Goal: Ask a question: Seek information or help from site administrators or community

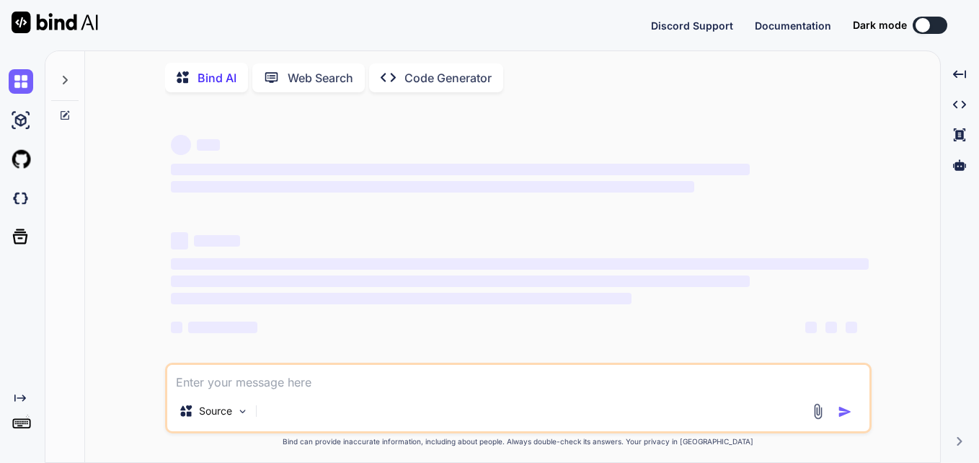
click at [349, 382] on textarea at bounding box center [518, 378] width 702 height 26
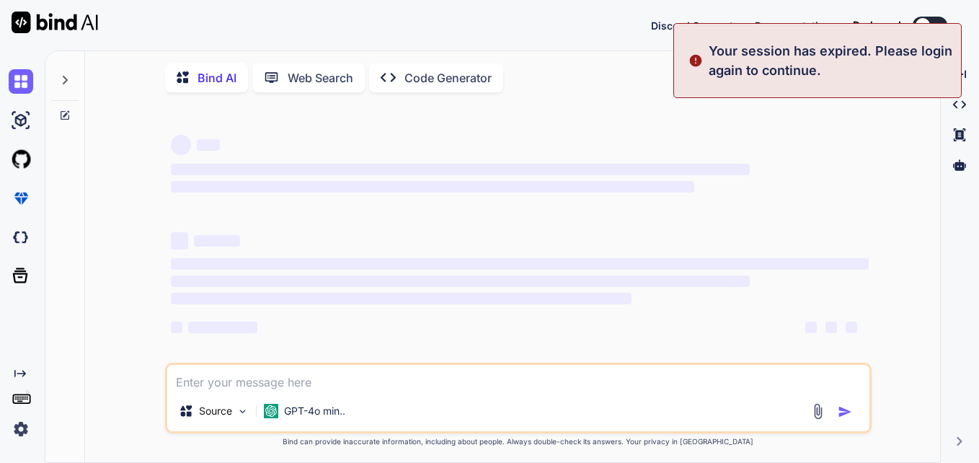
click at [351, 378] on textarea at bounding box center [518, 378] width 702 height 26
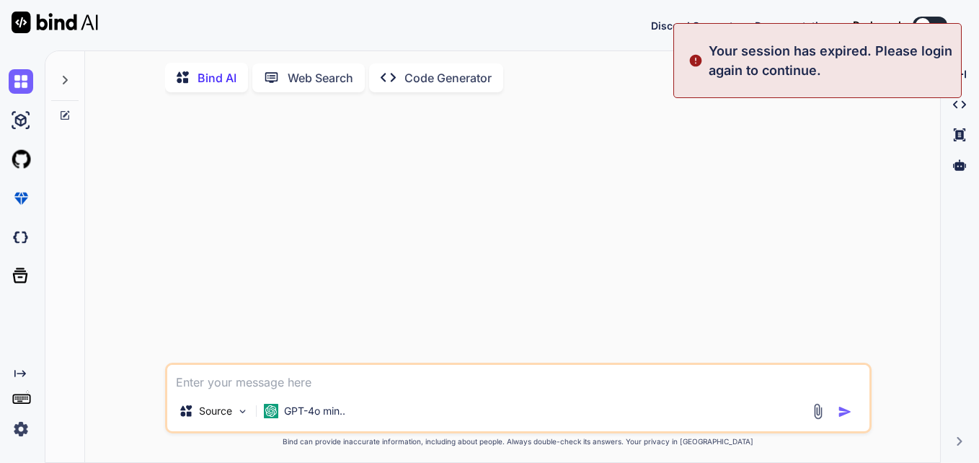
type textarea "x"
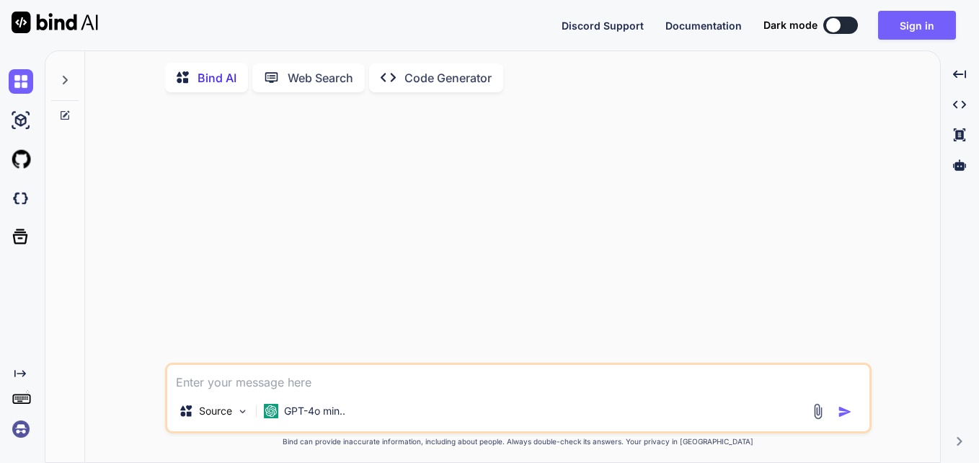
click at [303, 380] on textarea at bounding box center [518, 378] width 702 height 26
type textarea "<div style={{ display: 'flex', alignItems: 'center', position: 'relative' }}> <…"
type textarea "x"
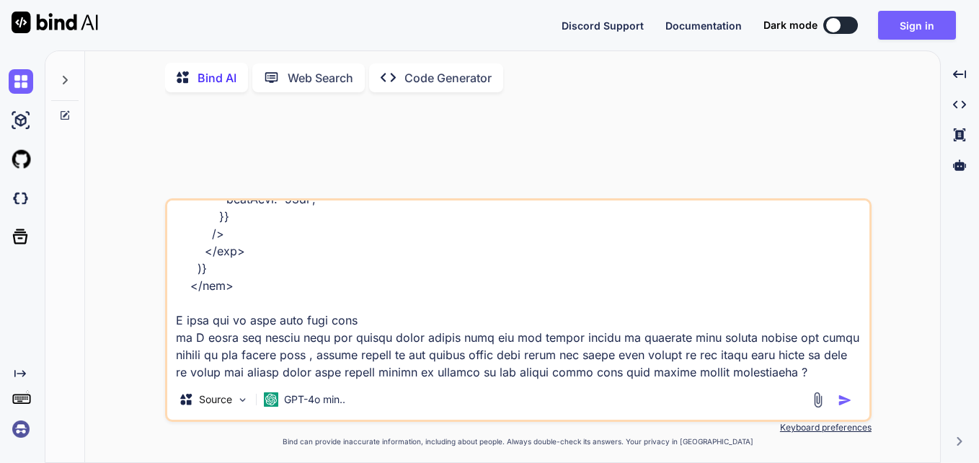
scroll to position [436, 0]
type textarea "<div style={{ display: 'flex', alignItems: 'center', position: 'relative' }}> <…"
click at [840, 400] on img "button" at bounding box center [845, 400] width 14 height 14
type textarea "x"
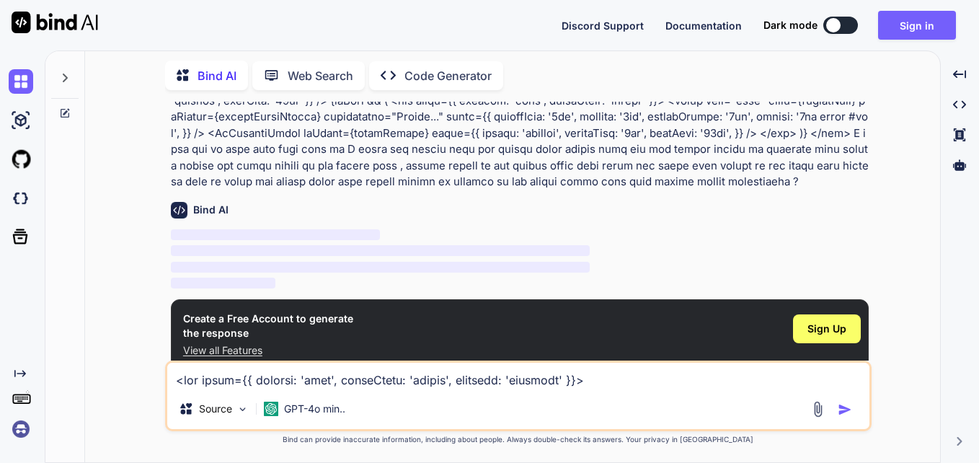
scroll to position [76, 0]
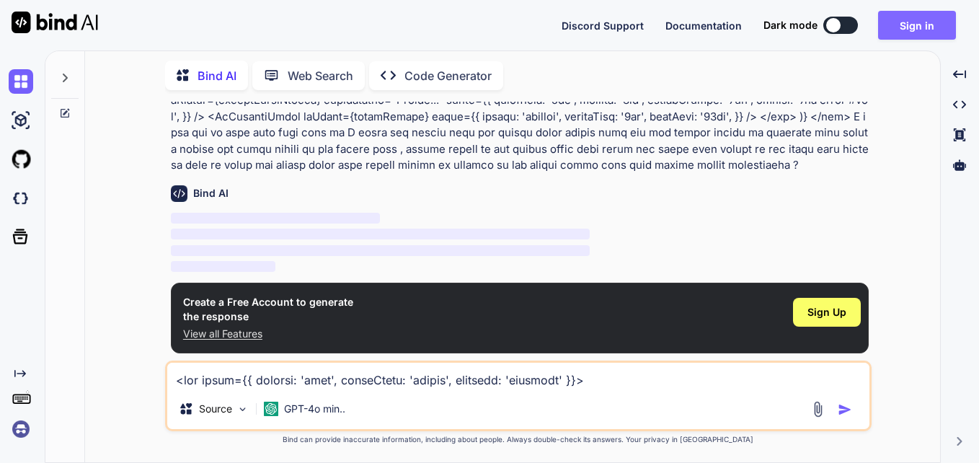
click at [918, 26] on button "Sign in" at bounding box center [917, 25] width 78 height 29
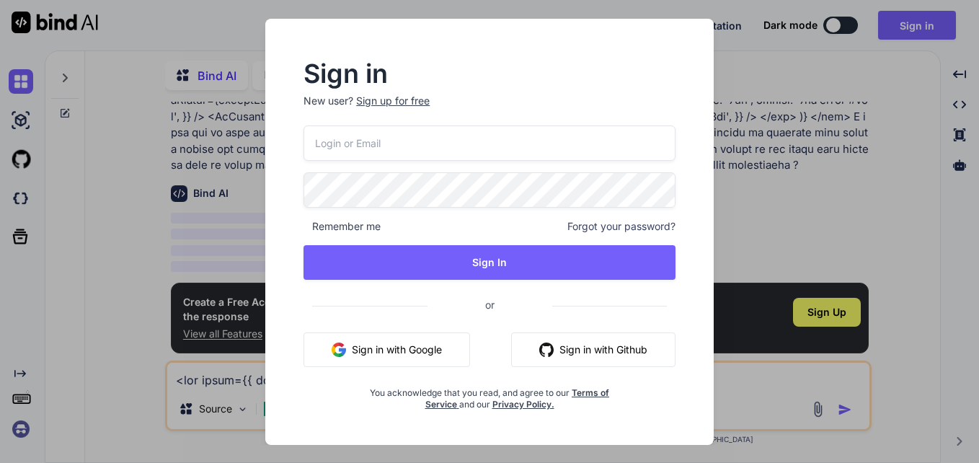
click at [448, 141] on input "email" at bounding box center [490, 142] width 372 height 35
type input "[PERSON_NAME][EMAIL_ADDRESS][DOMAIN_NAME]"
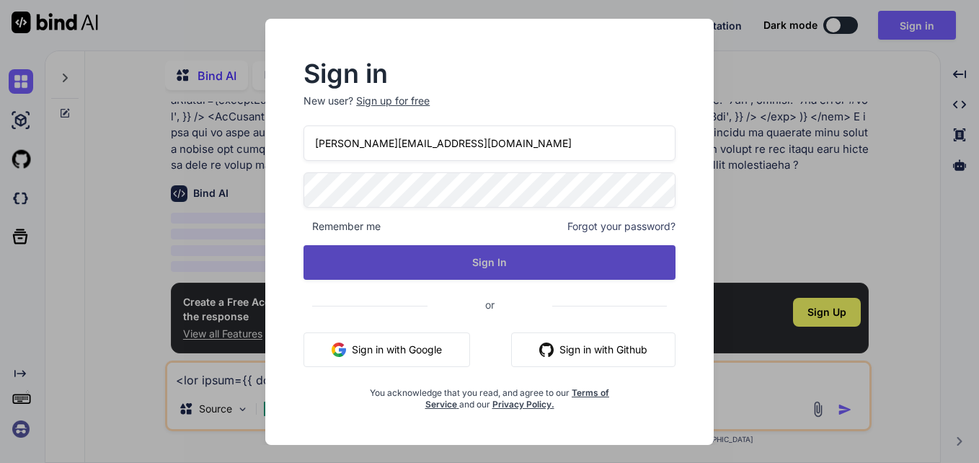
click at [472, 253] on button "Sign In" at bounding box center [490, 262] width 372 height 35
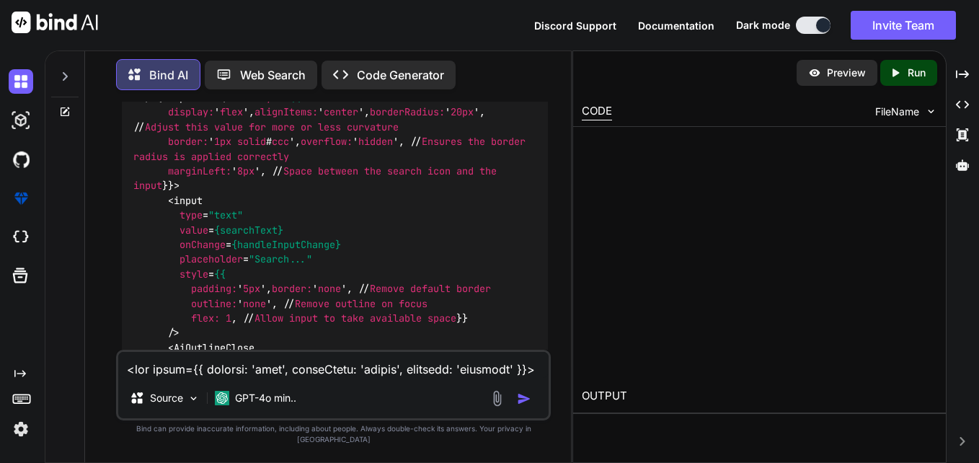
scroll to position [436, 0]
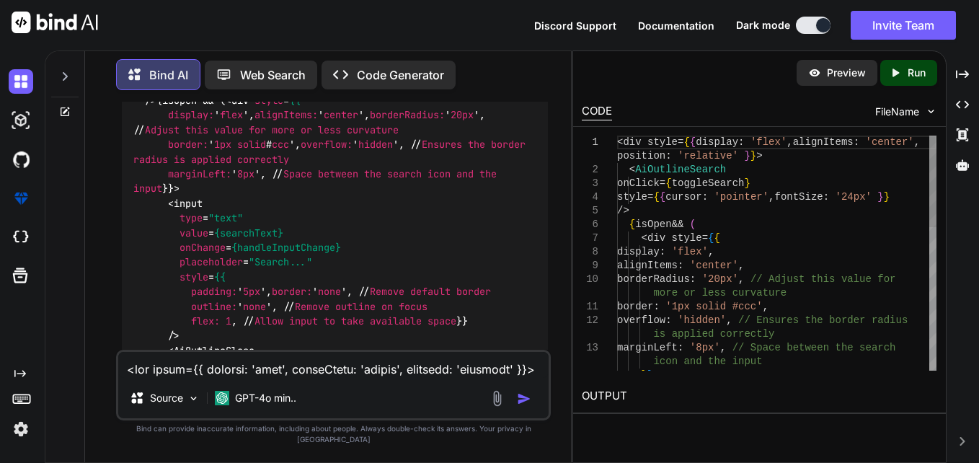
type textarea "x"
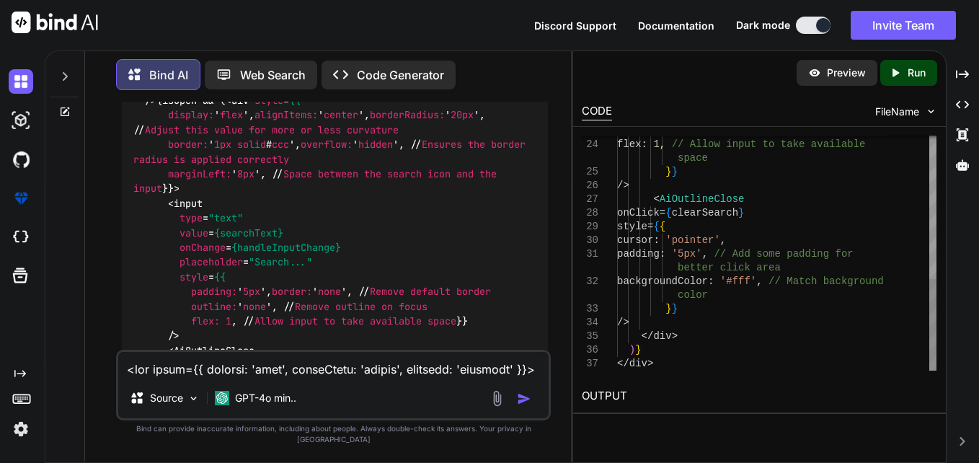
click at [702, 305] on div "outline : 'none' , // Remove outline on focus flex : 1 , // Allow input to take…" at bounding box center [777, 69] width 320 height 603
type textarea "<div style={{ display: 'flex', alignItems: 'center', position: 'relative' }}> <…"
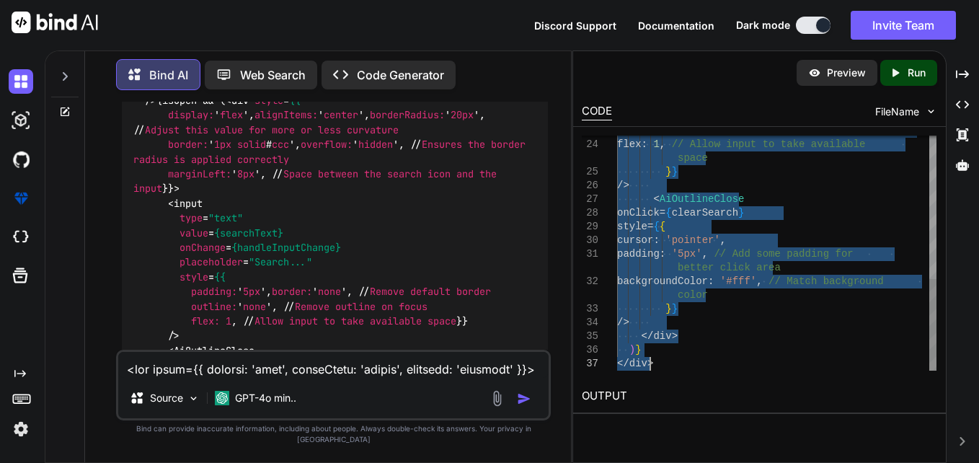
click at [702, 305] on div "outline : 'none' , // Remove outline on focus flex : 1 , // Allow input to take…" at bounding box center [777, 69] width 320 height 603
click at [392, 374] on textarea at bounding box center [333, 365] width 431 height 26
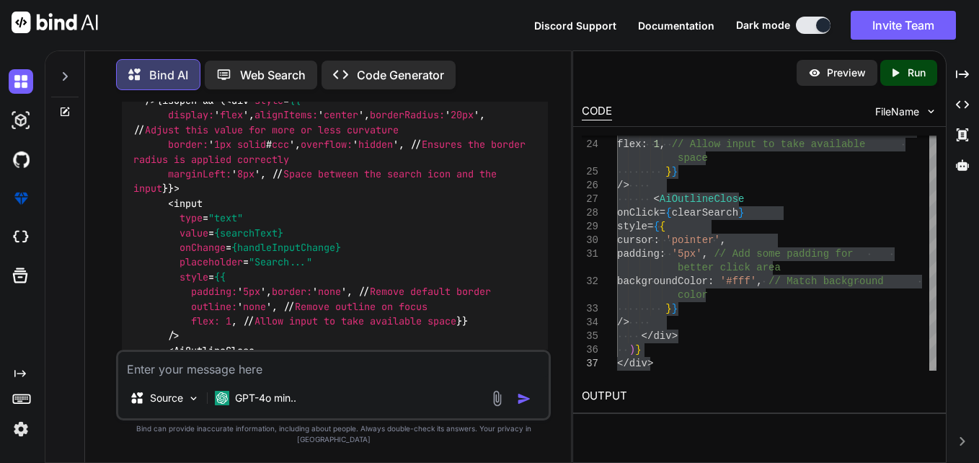
type textarea "a"
type textarea "x"
type textarea "af"
type textarea "x"
type textarea "aft"
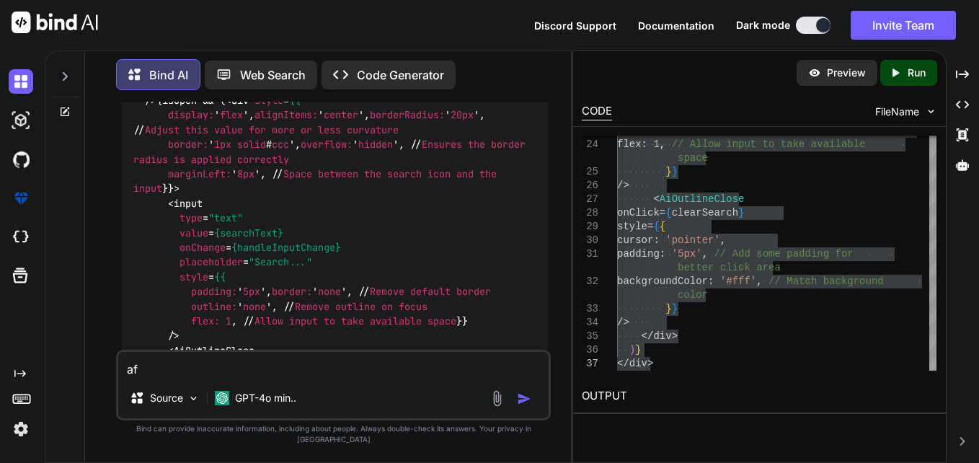
type textarea "x"
type textarea "afte"
type textarea "x"
type textarea "after"
type textarea "x"
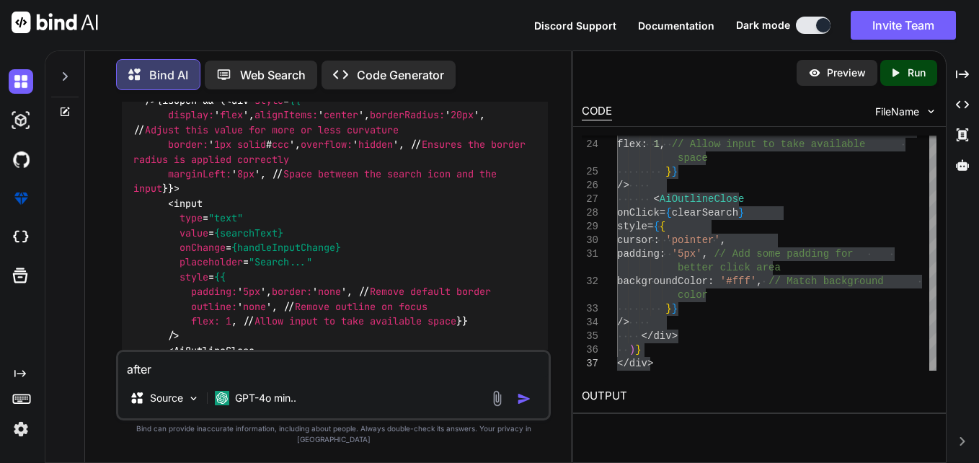
type textarea "after"
type textarea "x"
type textarea "after c"
type textarea "x"
type textarea "after cl"
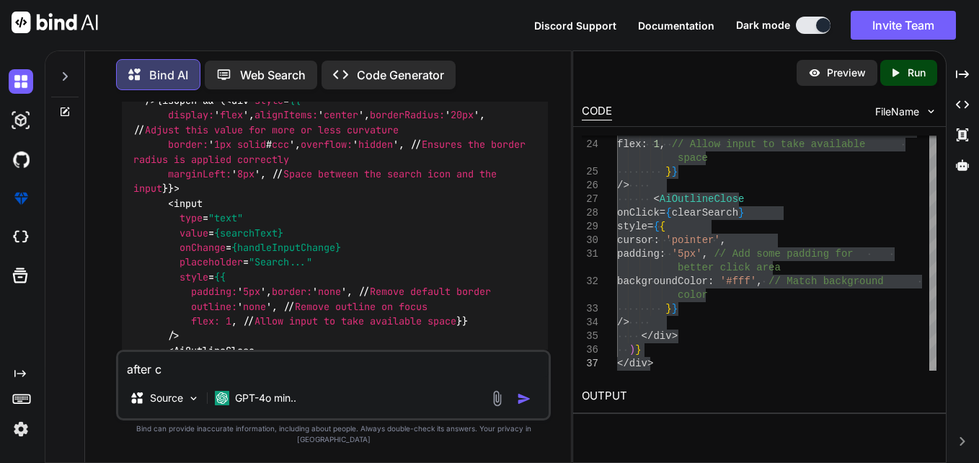
type textarea "x"
type textarea "after cli"
type textarea "x"
type textarea "after clic"
type textarea "x"
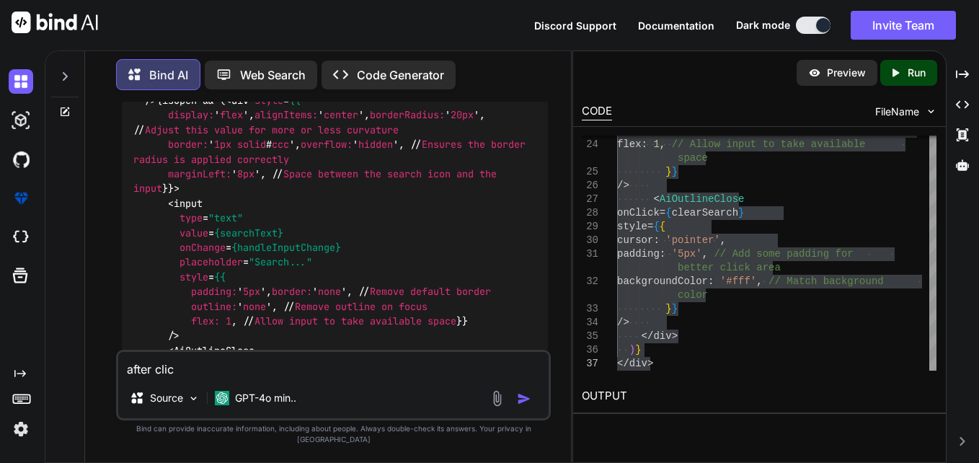
type textarea "after click"
type textarea "x"
type textarea "after clicki"
type textarea "x"
type textarea "after clickin"
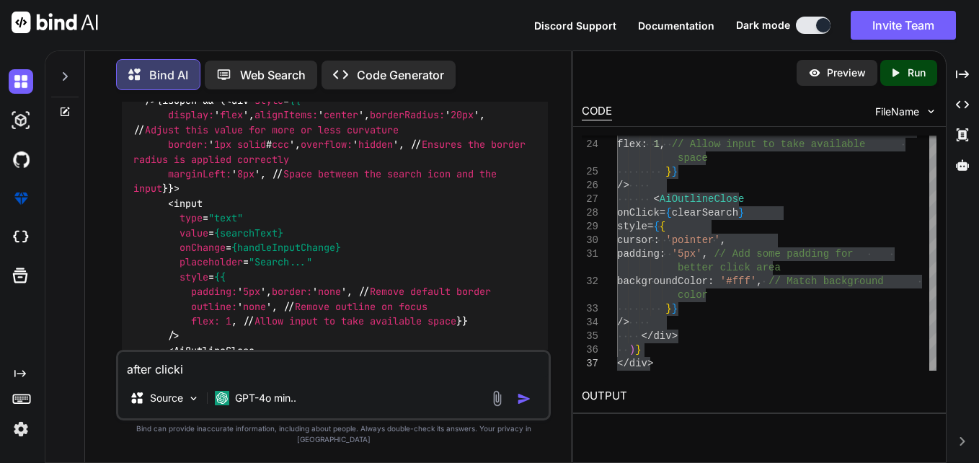
type textarea "x"
type textarea "after clicking"
type textarea "x"
type textarea "after clicking"
type textarea "x"
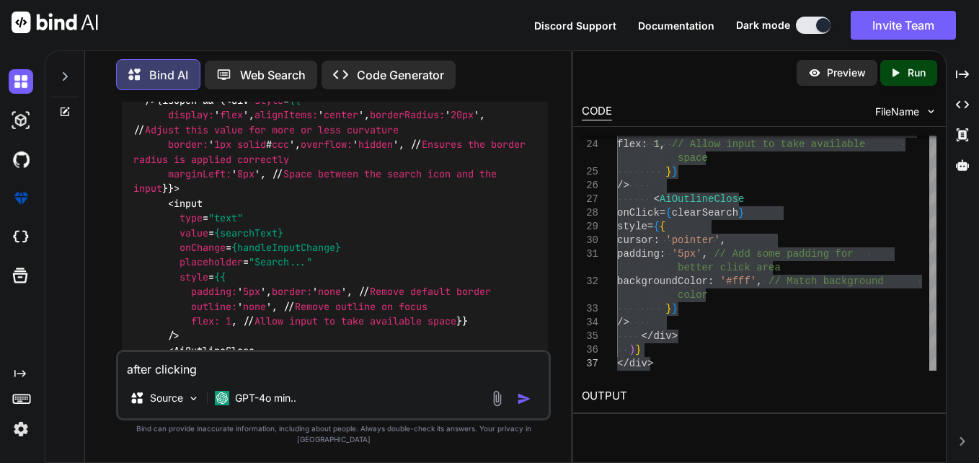
type textarea "after clicking t"
type textarea "x"
type textarea "after clicking th"
type textarea "x"
type textarea "after clicking the"
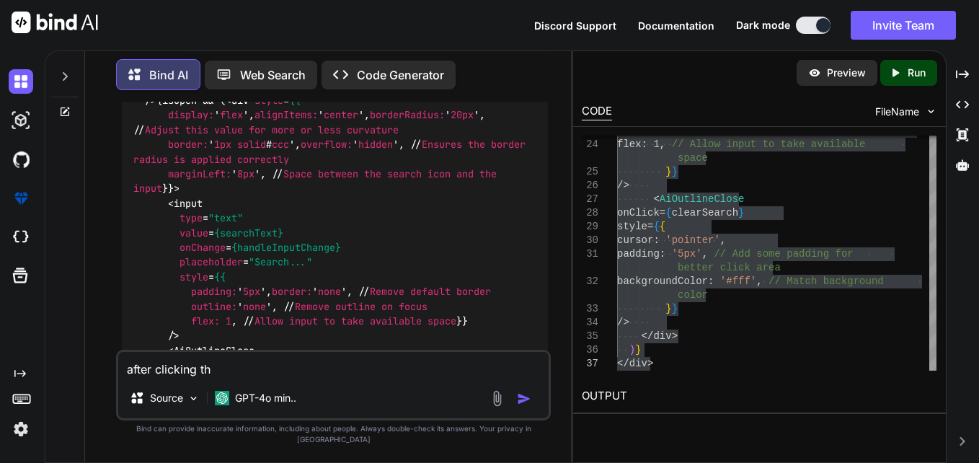
type textarea "x"
type textarea "after clicking the"
type textarea "x"
type textarea "after clicking the s"
type textarea "x"
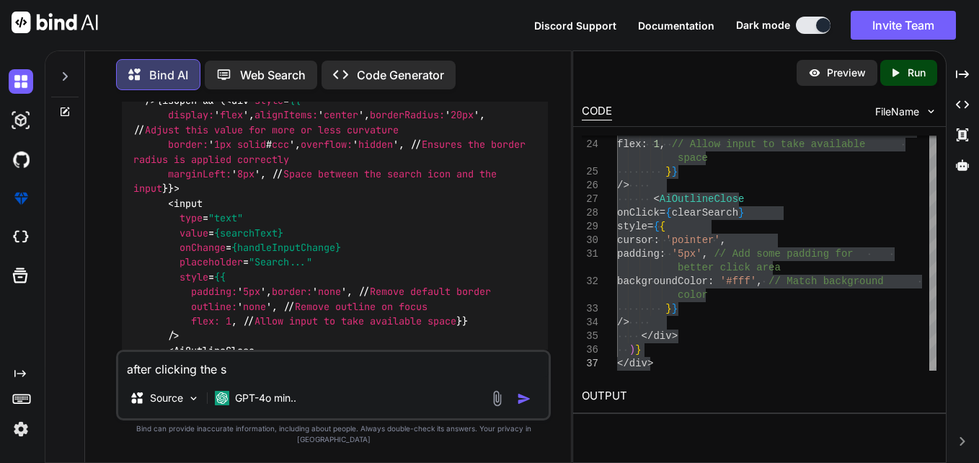
type textarea "after clicking the se"
type textarea "x"
type textarea "after clicking the sea"
type textarea "x"
type textarea "after clicking the sear"
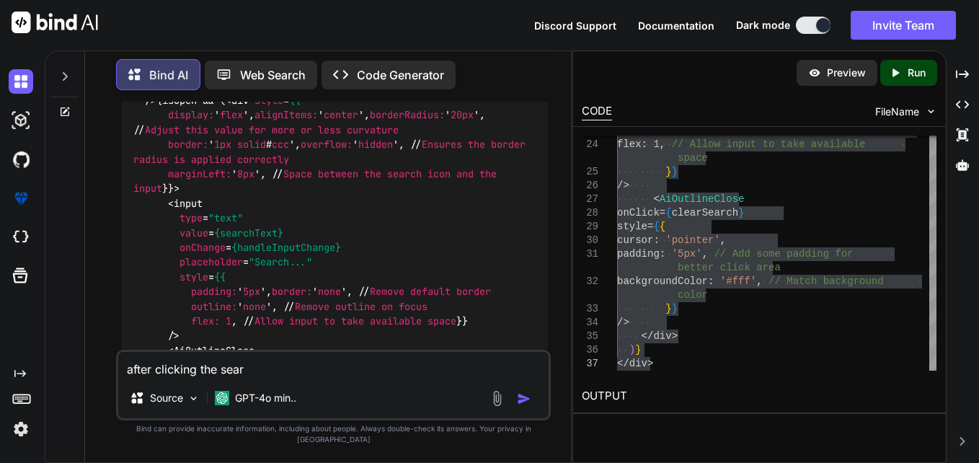
type textarea "x"
type textarea "after clicking the searc"
type textarea "x"
type textarea "after clicking the search"
type textarea "x"
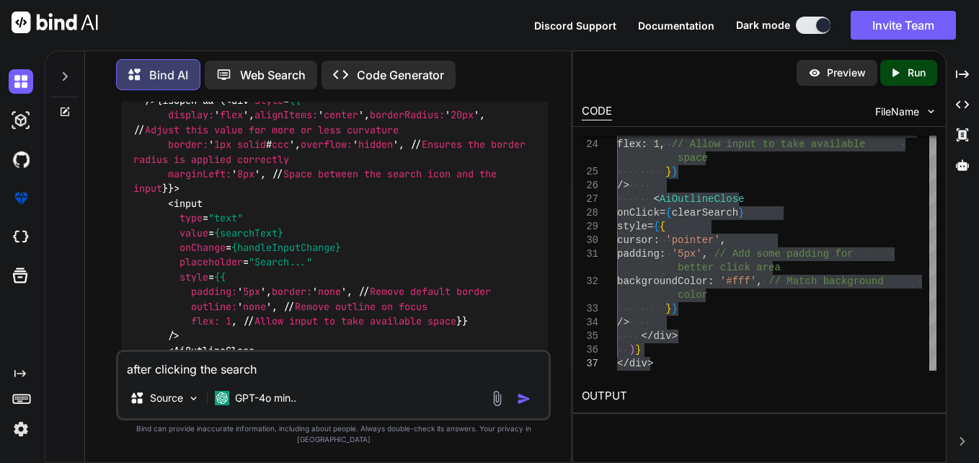
type textarea "after clicking the search"
type textarea "x"
type textarea "after clicking the search i"
type textarea "x"
type textarea "after clicking the search ic"
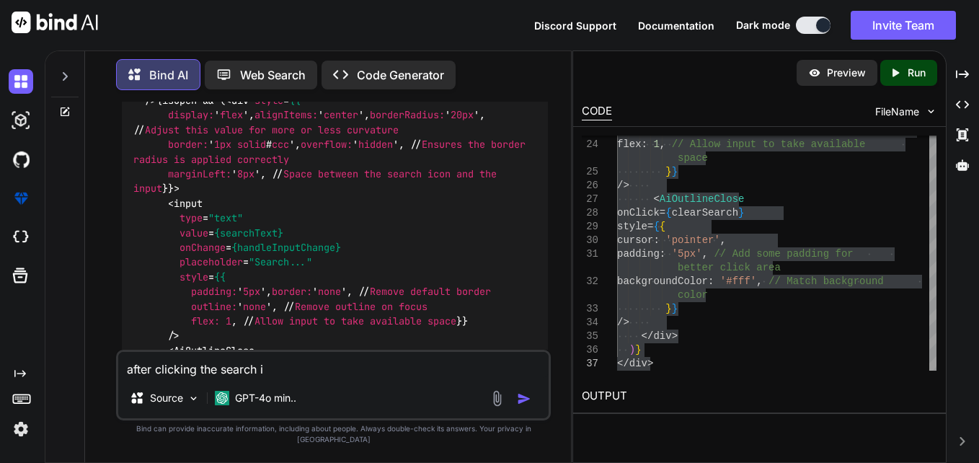
type textarea "x"
type textarea "after clicking the search ico"
type textarea "x"
type textarea "after clicking the search icon"
type textarea "x"
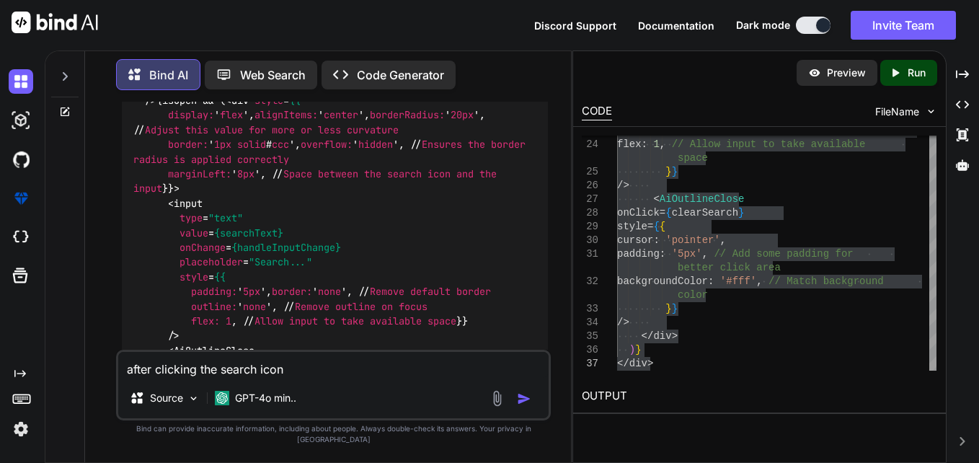
type textarea "after clicking the search icon"
type textarea "x"
type textarea "after clicking the search icon >"
type textarea "x"
type textarea "after clicking the search icon >>"
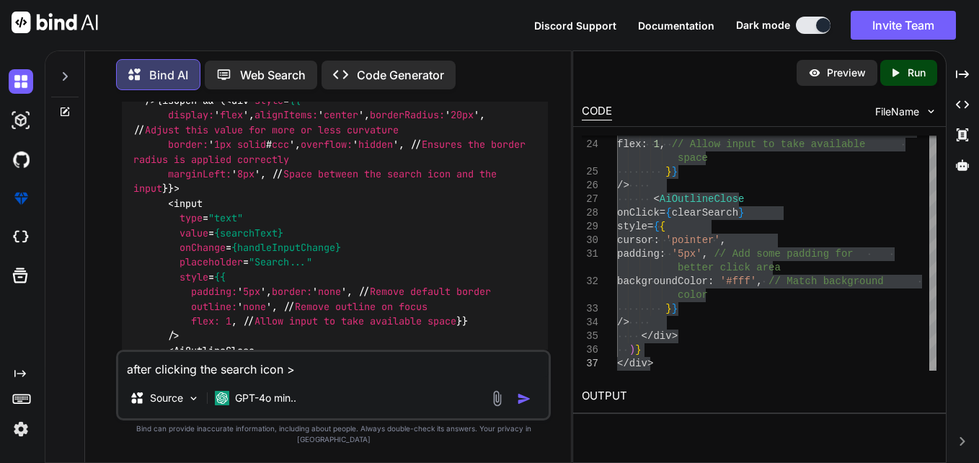
type textarea "x"
type textarea "after clicking the search icon >>>"
type textarea "x"
type textarea "after clicking the search icon >>>"
type textarea "x"
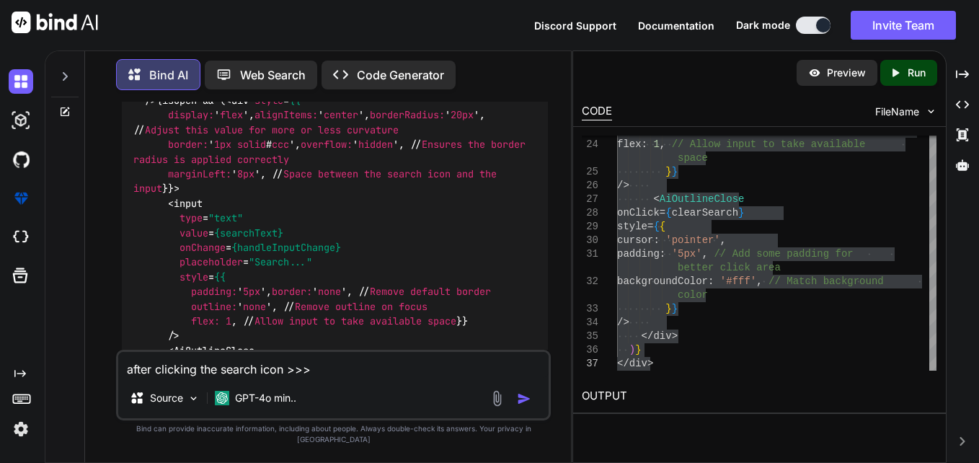
type textarea "after clicking the search icon >>> t"
type textarea "x"
type textarea "after clicking the search icon >>> th"
type textarea "x"
type textarea "after clicking the search icon >>> the"
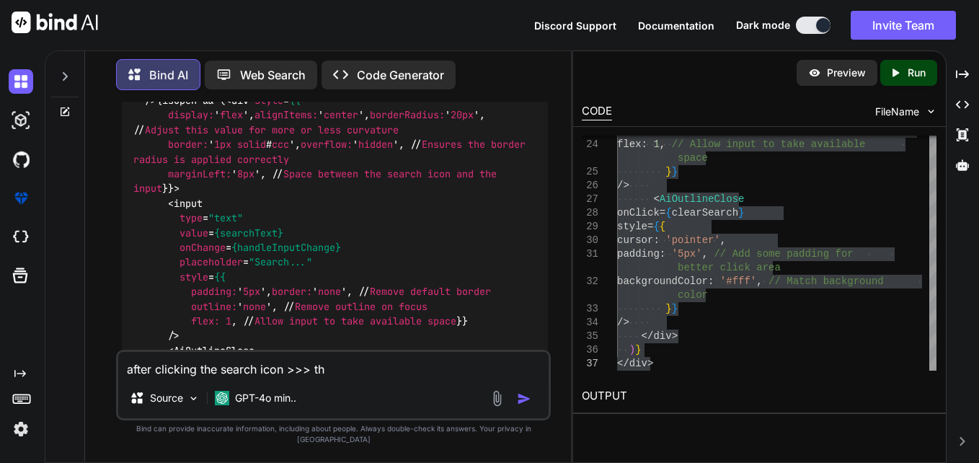
type textarea "x"
type textarea "after clicking the search icon >>> the"
type textarea "x"
type textarea "after clicking the search icon >>> the s"
type textarea "x"
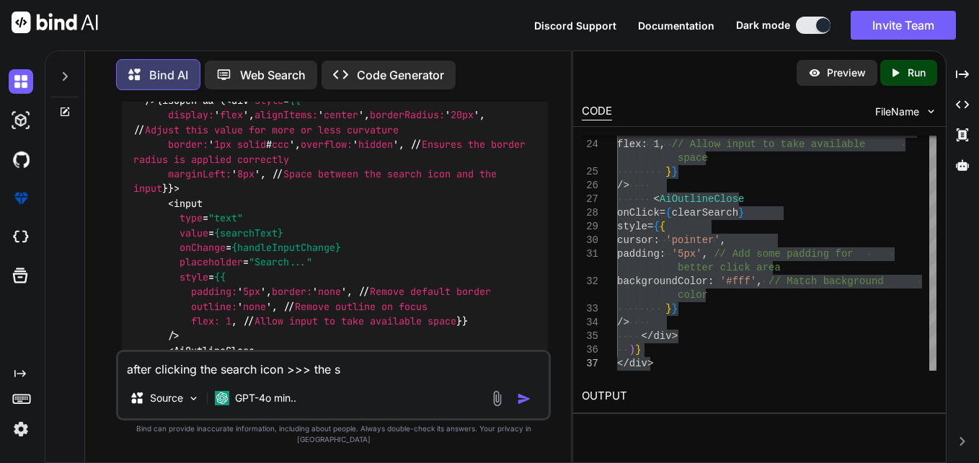
type textarea "after clicking the search icon >>> the se"
type textarea "x"
type textarea "after clicking the search icon >>> the sea"
type textarea "x"
type textarea "after clicking the search icon >>> the sear"
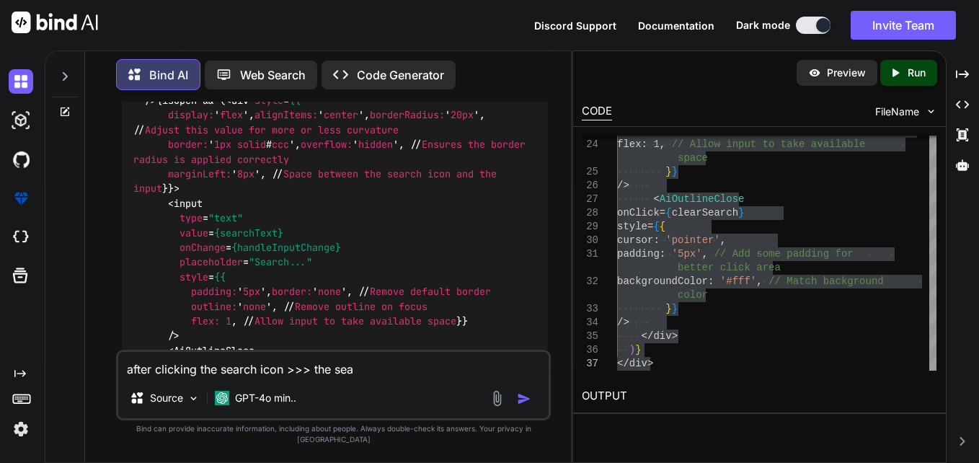
type textarea "x"
type textarea "after clicking the search icon >>> the searc"
type textarea "x"
type textarea "after clicking the search icon >>> the search"
type textarea "x"
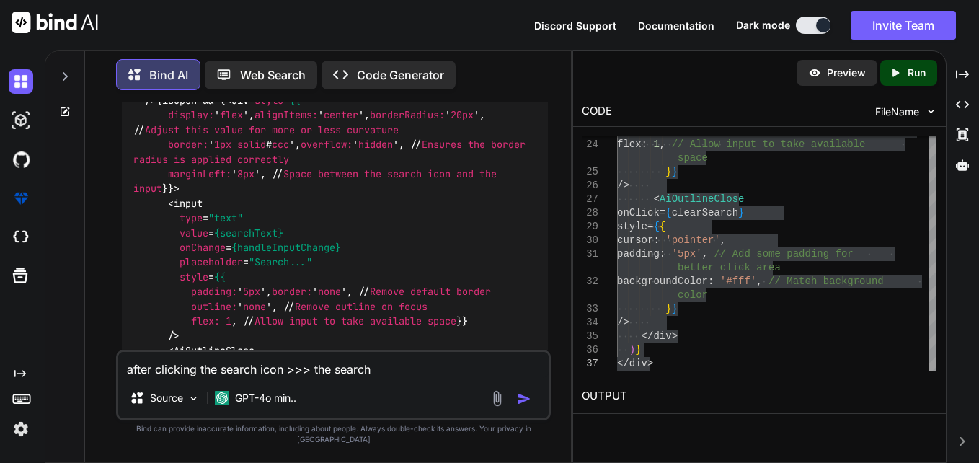
type textarea "after clicking the search icon >>> the search"
type textarea "x"
type textarea "after clicking the search icon >>> the search i"
type textarea "x"
type textarea "after clicking the search icon >>> the search ic"
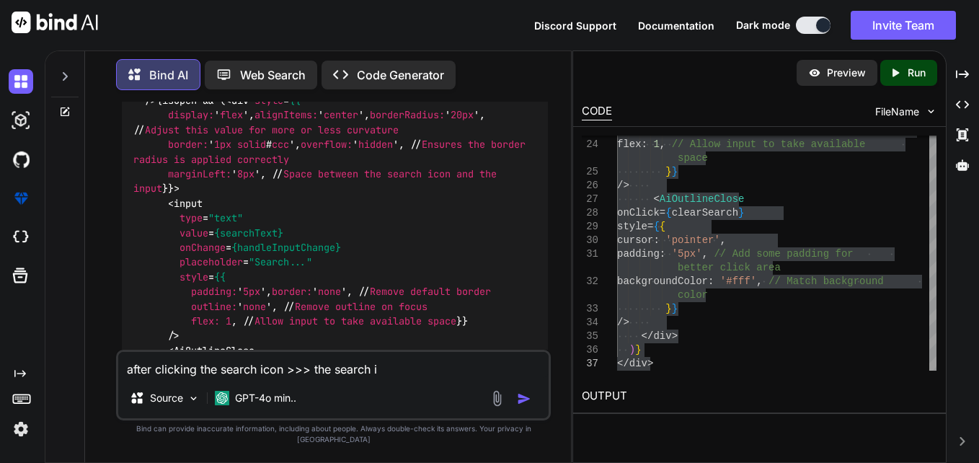
type textarea "x"
type textarea "after clicking the search icon >>> the search ico"
type textarea "x"
type textarea "after clicking the search icon >>> the search icon"
type textarea "x"
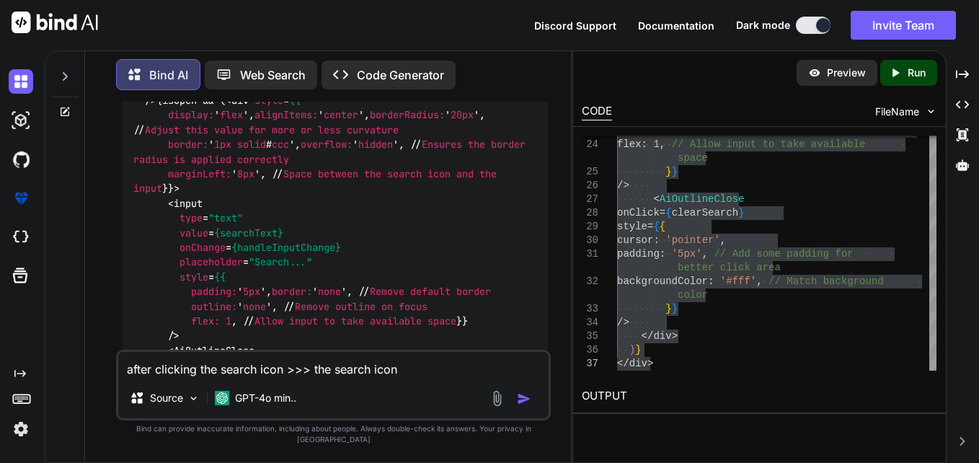
type textarea "after clicking the search icon >>> the search icon"
type textarea "x"
type textarea "after clicking the search icon >>> the search icon a"
type textarea "x"
type textarea "after clicking the search icon >>> the search icon al"
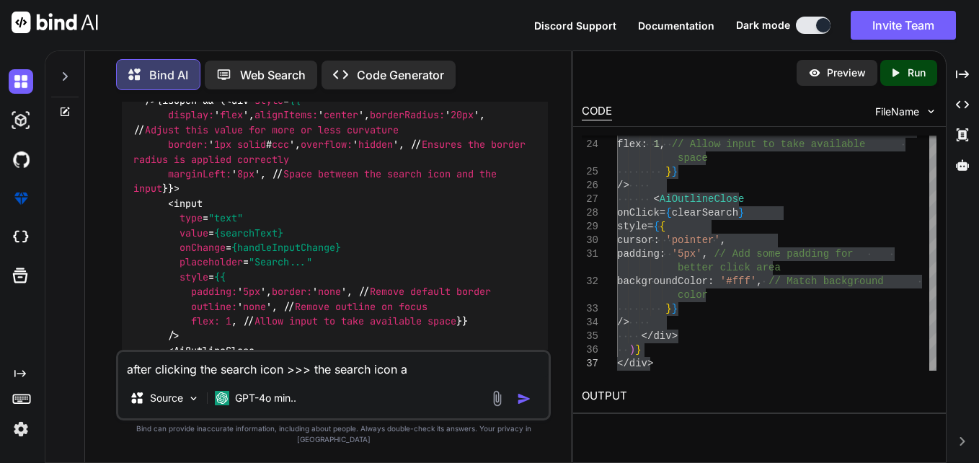
type textarea "x"
type textarea "after clicking the search icon >>> the search icon als"
type textarea "x"
type textarea "after clicking the search icon >>> the search icon also"
type textarea "x"
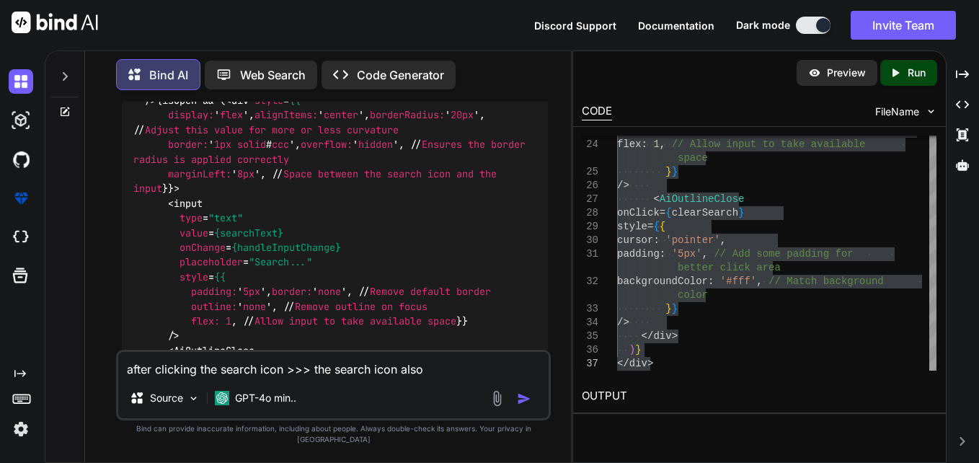
type textarea "after clicking the search icon >>> the search icon also"
type textarea "x"
type textarea "after clicking the search icon >>> the search icon also s"
type textarea "x"
type textarea "after clicking the search icon >>> the search icon also sh"
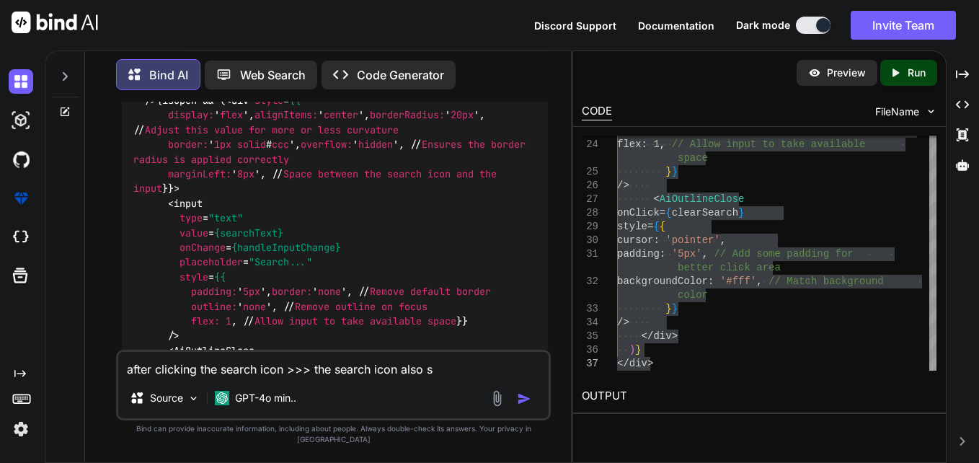
type textarea "x"
type textarea "after clicking the search icon >>> the search icon also sho"
type textarea "x"
type textarea "after clicking the search icon >>> the search icon also shou"
type textarea "x"
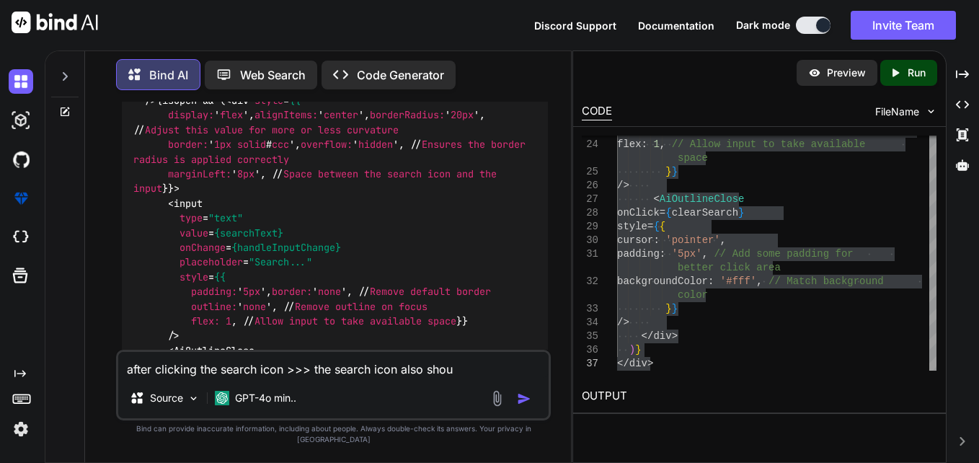
type textarea "after clicking the search icon >>> the search icon also shoul"
type textarea "x"
type textarea "after clicking the search icon >>> the search icon also should"
type textarea "x"
type textarea "after clicking the search icon >>> the search icon also should"
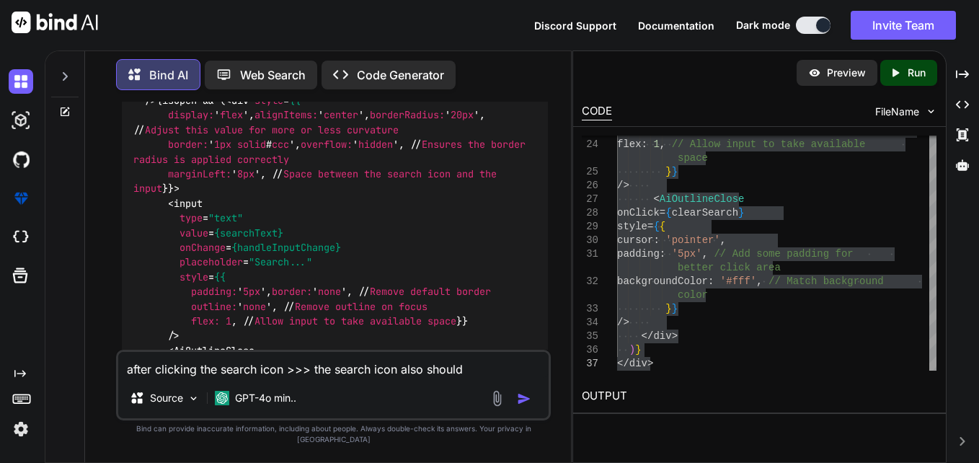
type textarea "x"
type textarea "after clicking the search icon >>> the search icon also should b"
type textarea "x"
type textarea "after clicking the search icon >>> the search icon also should be"
type textarea "x"
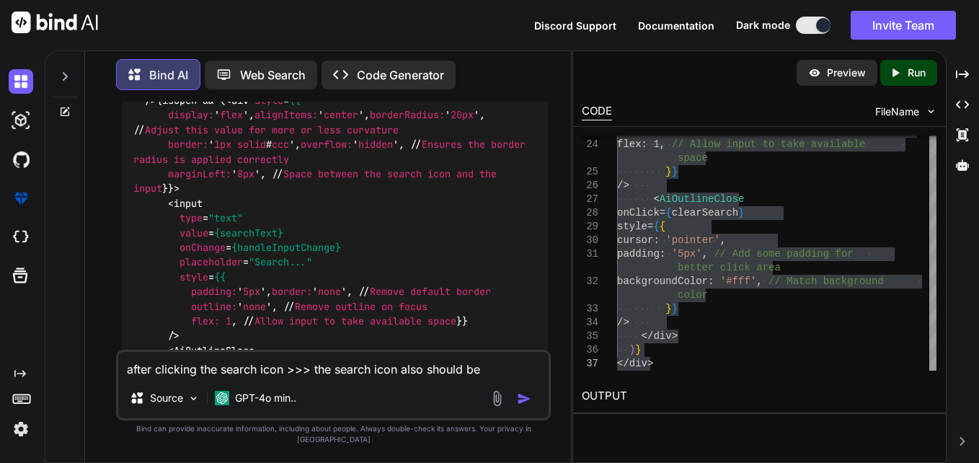
type textarea "after clicking the search icon >>> the search icon also should be"
type textarea "x"
type textarea "after clicking the search icon >>> the search icon also should be i"
type textarea "x"
type textarea "after clicking the search icon >>> the search icon also should be in"
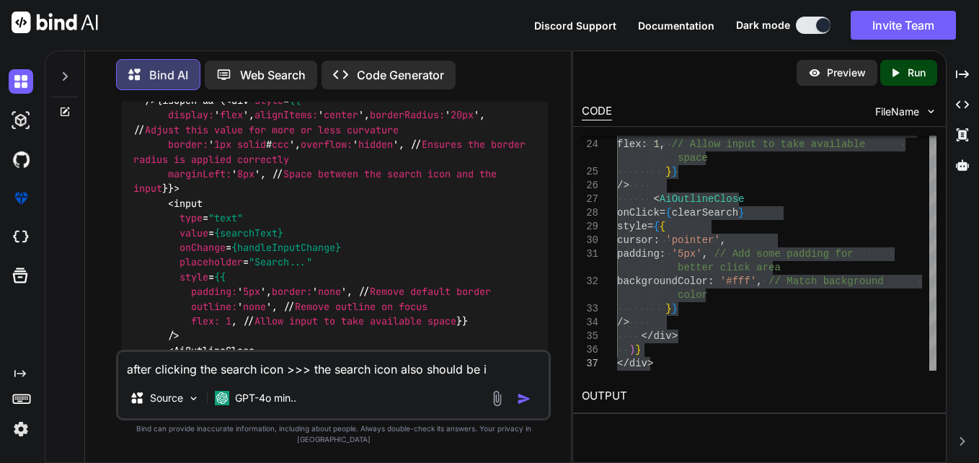
type textarea "x"
type textarea "after clicking the search icon >>> the search icon also should be ins"
type textarea "x"
type textarea "after clicking the search icon >>> the search icon also should be insi"
type textarea "x"
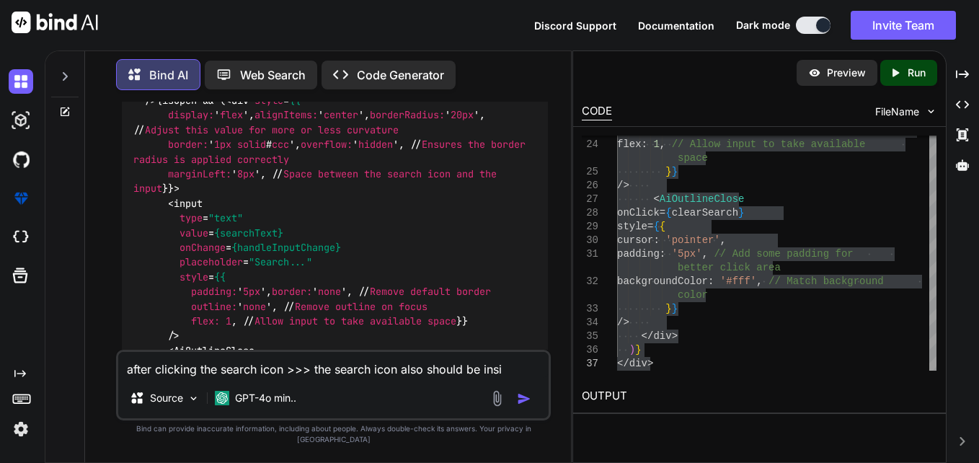
type textarea "after clicking the search icon >>> the search icon also should be insid"
type textarea "x"
type textarea "after clicking the search icon >>> the search icon also should be inside"
type textarea "x"
type textarea "after clicking the search icon >>> the search icon also should be inside"
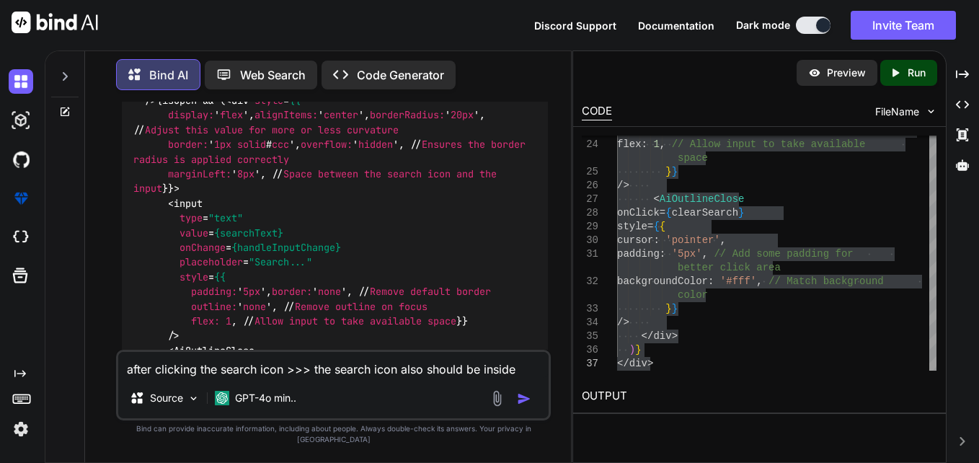
type textarea "x"
type textarea "after clicking the search icon >>> the search icon also should be inside t"
type textarea "x"
type textarea "after clicking the search icon >>> the search icon also should be inside th"
type textarea "x"
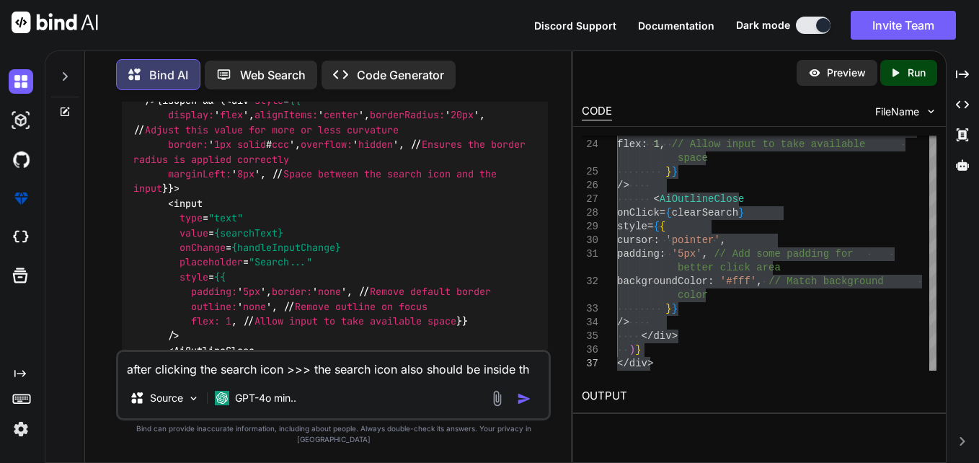
type textarea "after clicking the search icon >>> the search icon also should be inside the"
type textarea "x"
type textarea "after clicking the search icon >>> the search icon also should be inside the"
type textarea "x"
type textarea "after clicking the search icon >>> the search icon also should be inside the b"
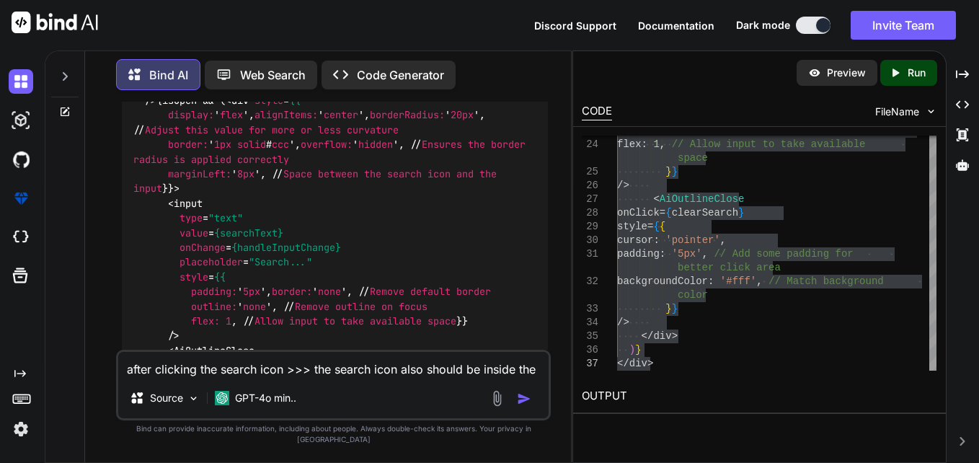
type textarea "x"
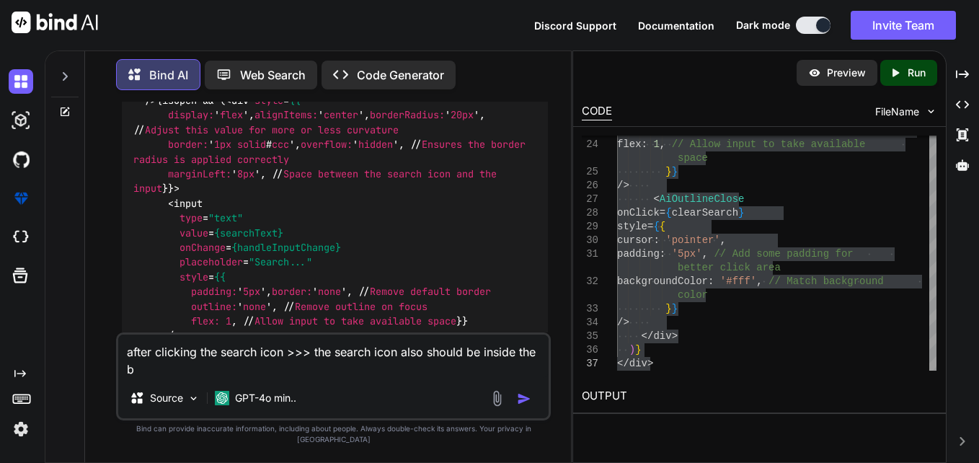
type textarea "after clicking the search icon >>> the search icon also should be inside the bo"
type textarea "x"
type textarea "after clicking the search icon >>> the search icon also should be inside the bor"
type textarea "x"
type textarea "after clicking the search icon >>> the search icon also should be inside the bo…"
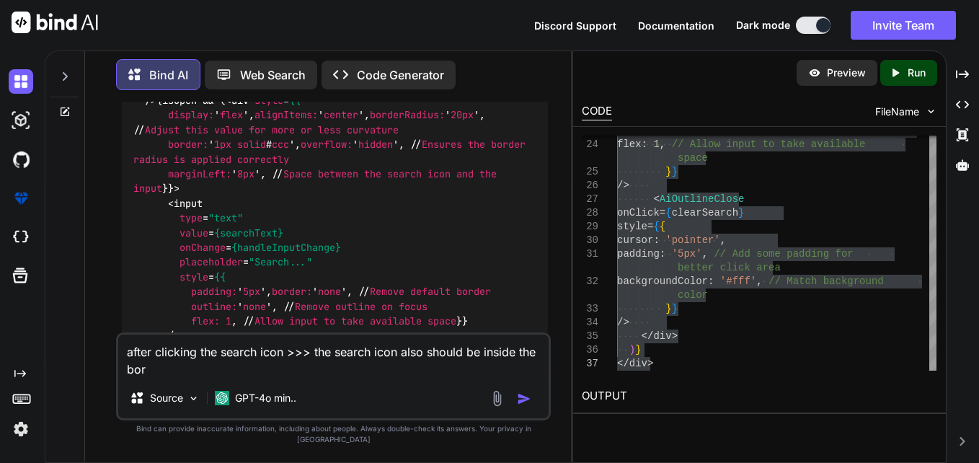
type textarea "x"
type textarea "after clicking the search icon >>> the search icon also should be inside the bo…"
type textarea "x"
type textarea "after clicking the search icon >>> the search icon also should be inside the bo…"
type textarea "x"
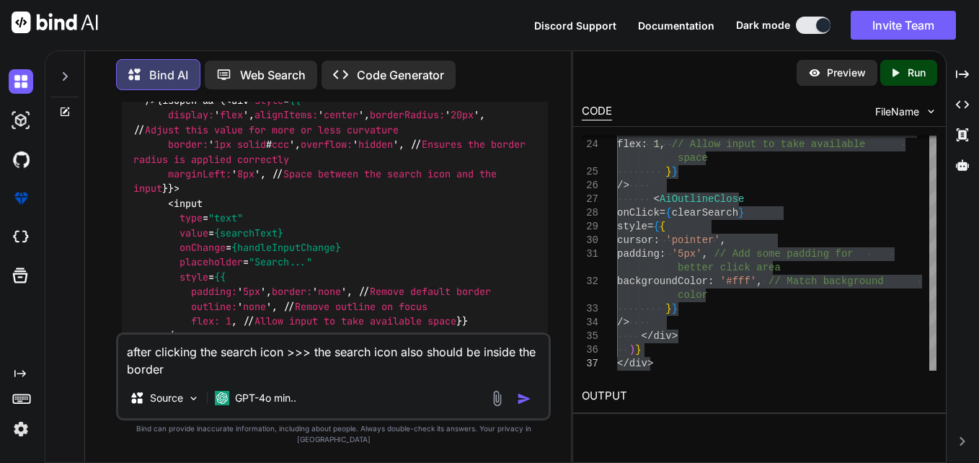
type textarea "after clicking the search icon >>> the search icon also should be inside the bo…"
type textarea "x"
type textarea "after clicking the search icon >>> the search icon also should be inside the bo…"
type textarea "x"
type textarea "after clicking the search icon >>> the search icon also should be inside the bo…"
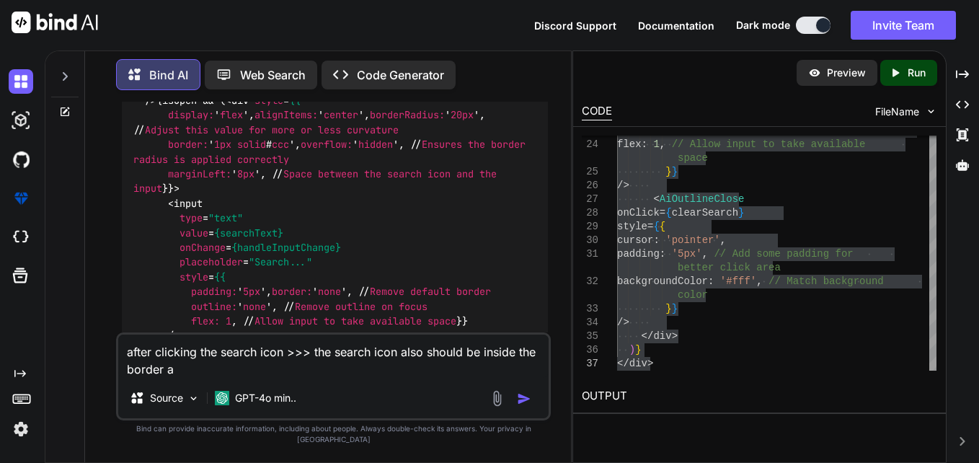
type textarea "x"
type textarea "after clicking the search icon >>> the search icon also should be inside the bo…"
type textarea "x"
type textarea "after clicking the search icon >>> the search icon also should be inside the bo…"
type textarea "x"
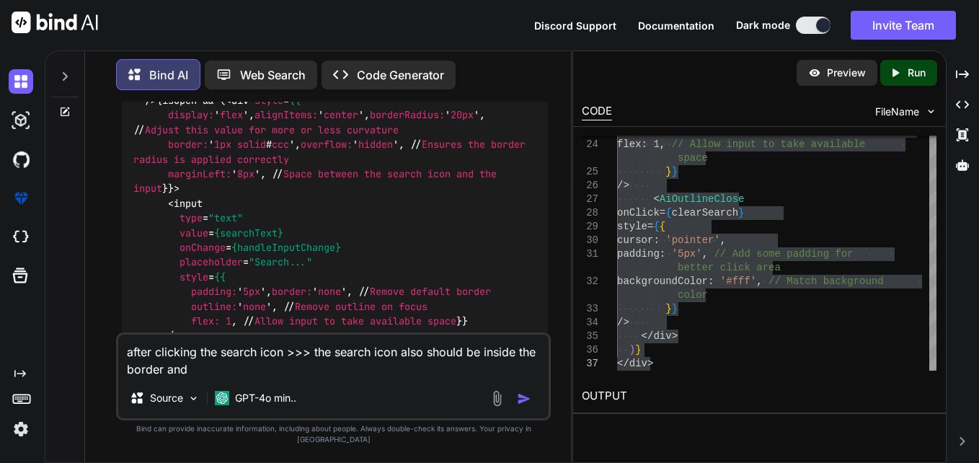
type textarea "after clicking the search icon >>> the search icon also should be inside the bo…"
type textarea "x"
type textarea "after clicking the search icon >>> the search icon also should be inside the bo…"
type textarea "x"
type textarea "after clicking the search icon >>> the search icon also should be inside the bo…"
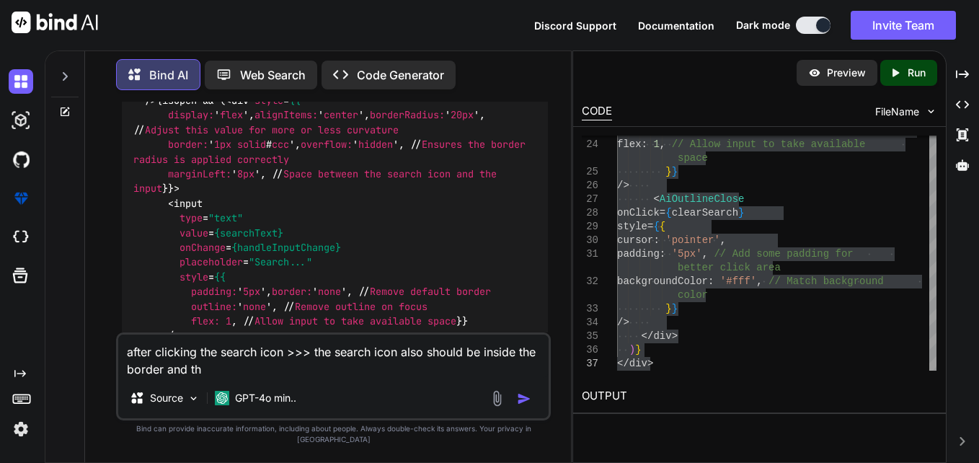
type textarea "x"
type textarea "after clicking the search icon >>> the search icon also should be inside the bo…"
type textarea "x"
type textarea "after clicking the search icon >>> the search icon also should be inside the bo…"
type textarea "x"
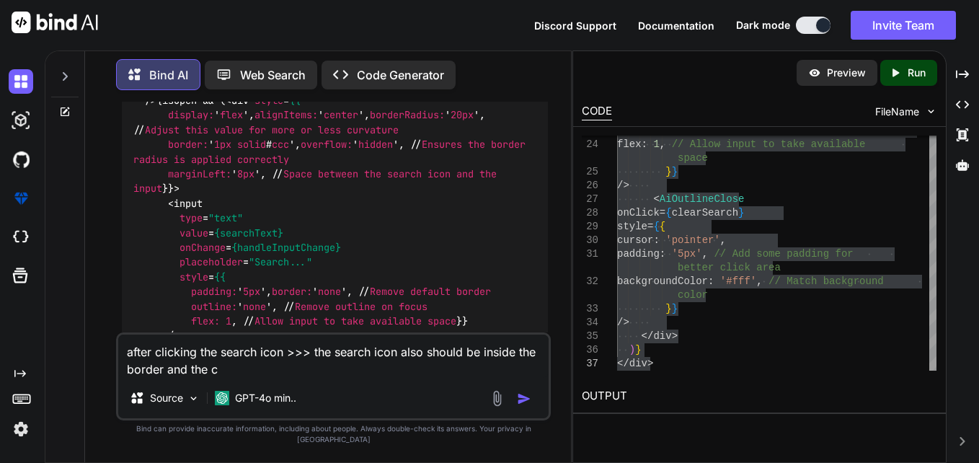
type textarea "after clicking the search icon >>> the search icon also should be inside the bo…"
type textarea "x"
type textarea "after clicking the search icon >>> the search icon also should be inside the bo…"
type textarea "x"
type textarea "after clicking the search icon >>> the search icon also should be inside the bo…"
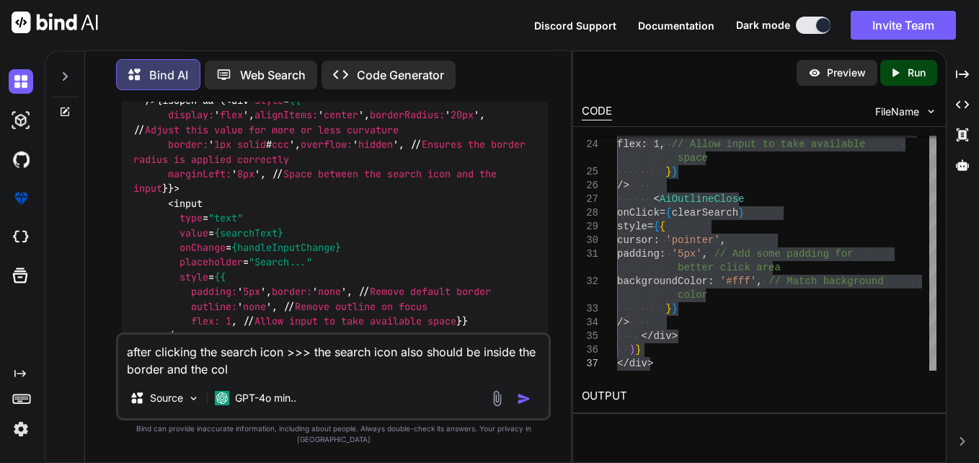
type textarea "x"
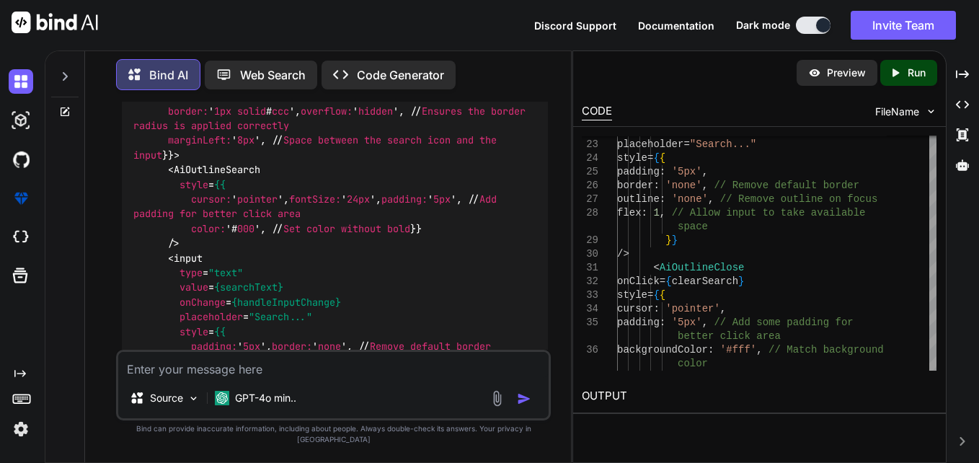
scroll to position [1190, 0]
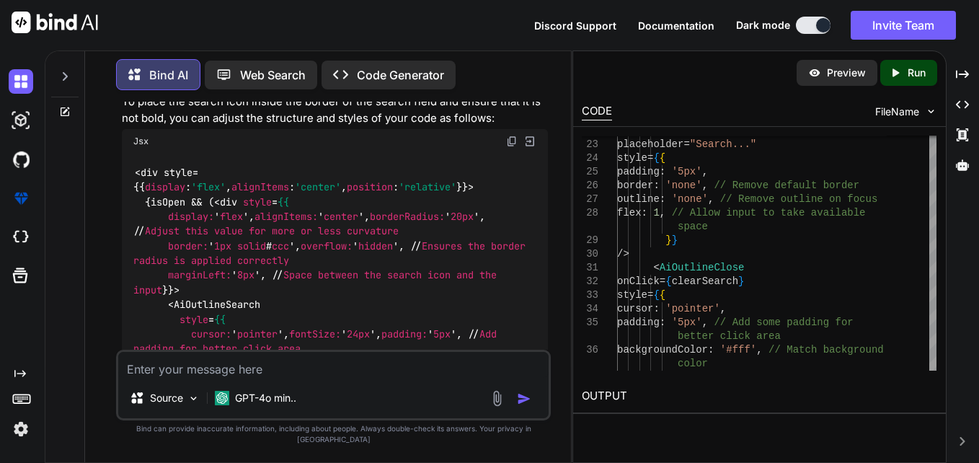
click at [512, 147] on img at bounding box center [512, 142] width 12 height 12
click at [273, 374] on textarea at bounding box center [333, 365] width 431 height 26
paste textarea "<input type="text" value={searchQuery} onChange={(e) => handleSearch(e.target.v…"
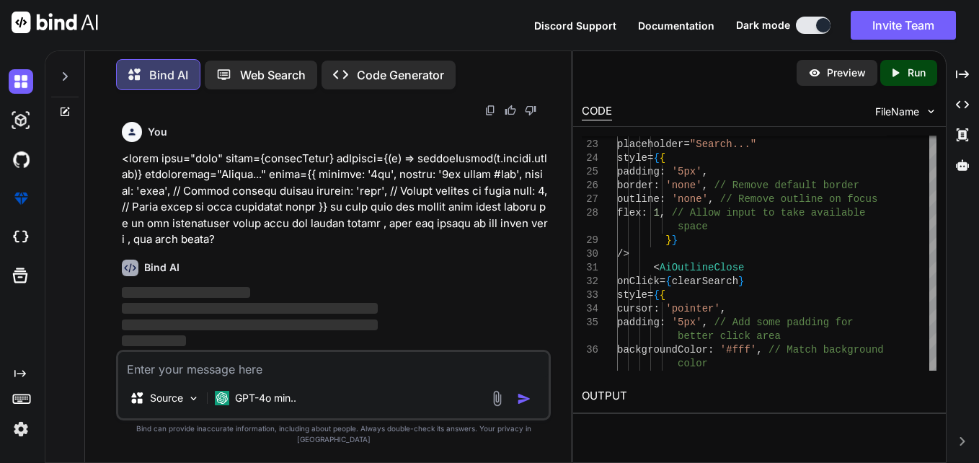
scroll to position [2257, 0]
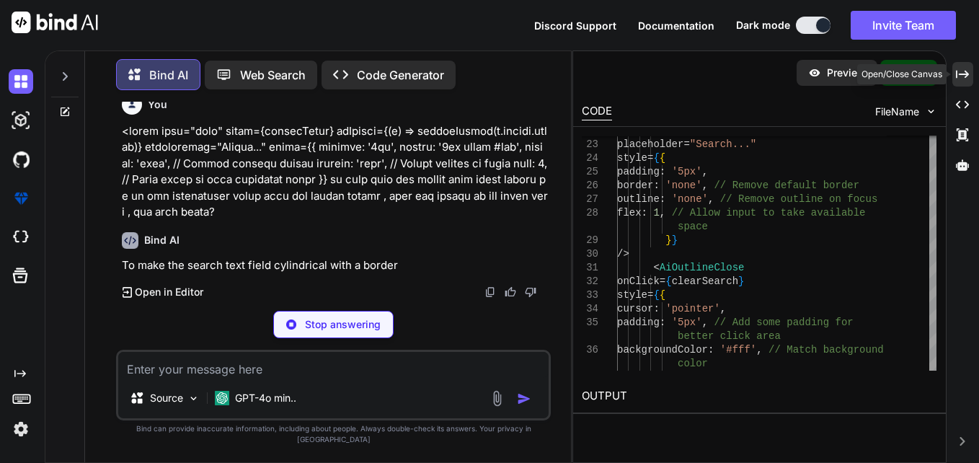
click at [962, 72] on icon "Created with Pixso." at bounding box center [962, 74] width 13 height 13
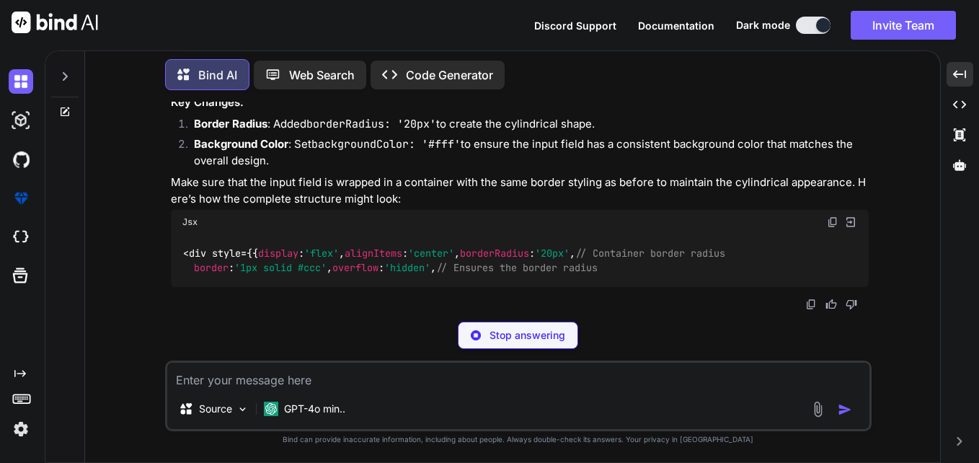
scroll to position [2063, 0]
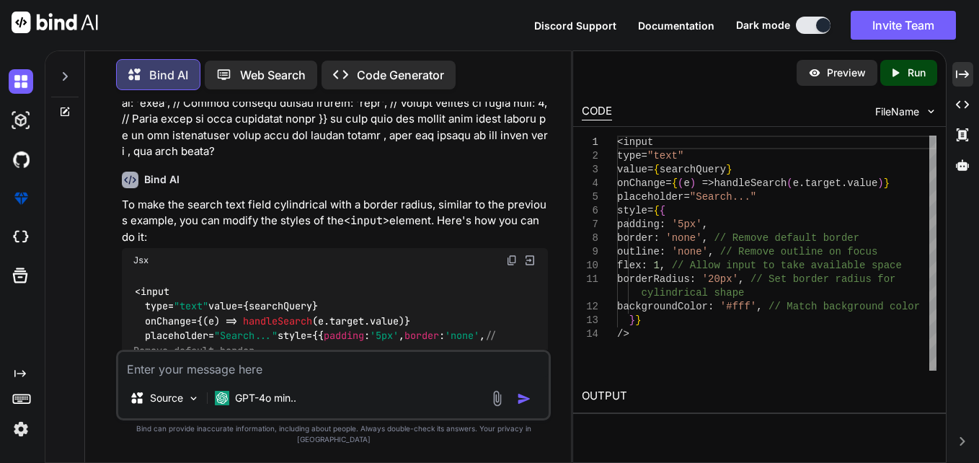
scroll to position [2441, 0]
